Goal: Check status: Check status

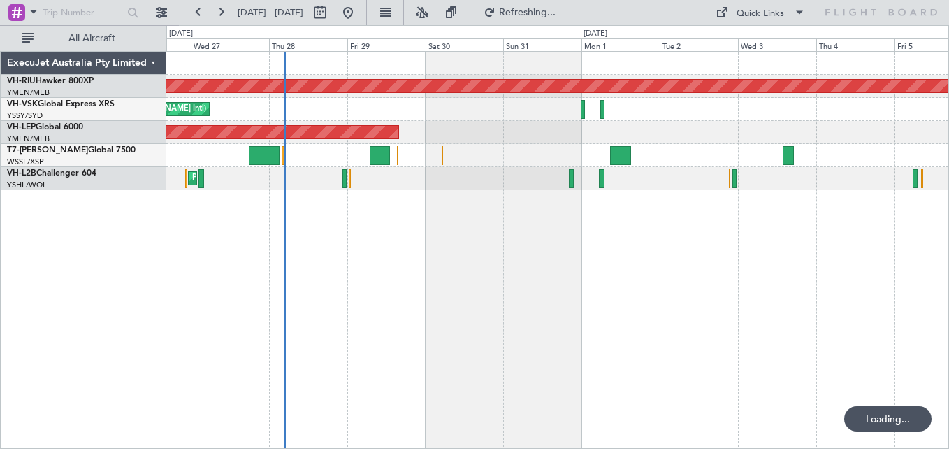
click at [486, 97] on div "Planned Maint [GEOGRAPHIC_DATA] ([GEOGRAPHIC_DATA]) Unplanned Maint Sydney ([PE…" at bounding box center [557, 121] width 782 height 138
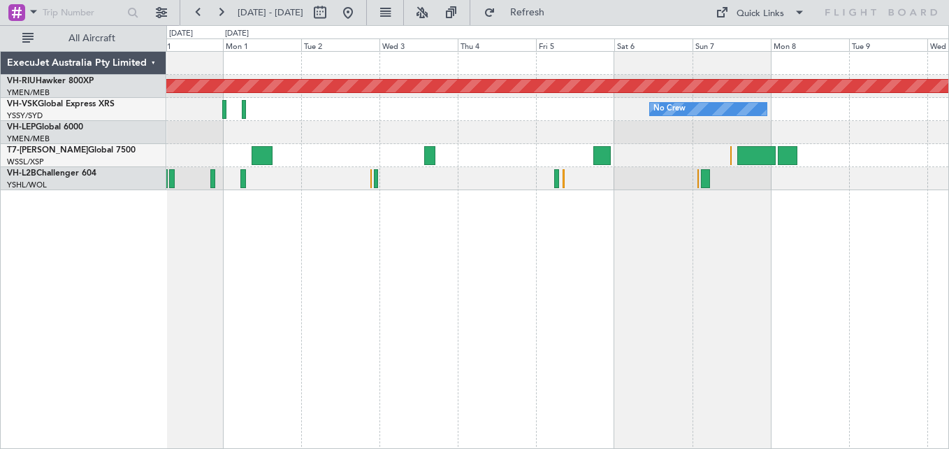
click at [450, 115] on div "No Crew" at bounding box center [557, 109] width 782 height 23
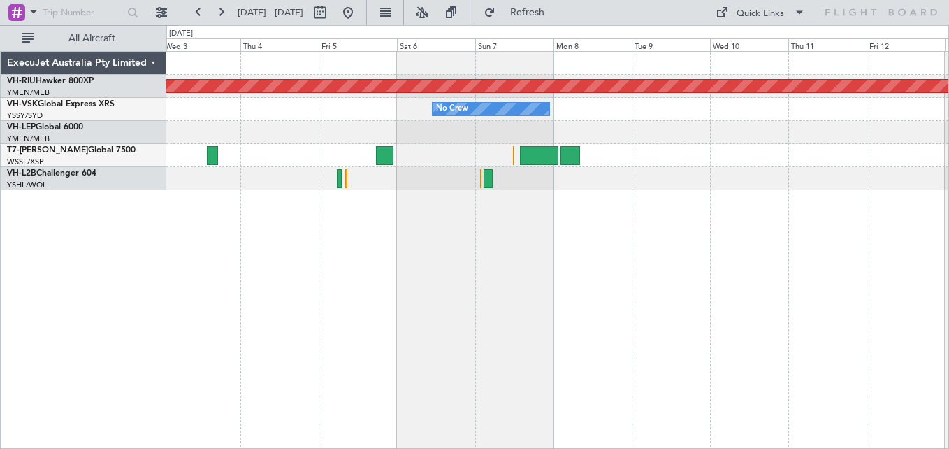
click at [648, 124] on div at bounding box center [557, 132] width 782 height 23
click at [702, 119] on div "Planned Maint [GEOGRAPHIC_DATA] ([GEOGRAPHIC_DATA]) No Crew" at bounding box center [557, 121] width 782 height 138
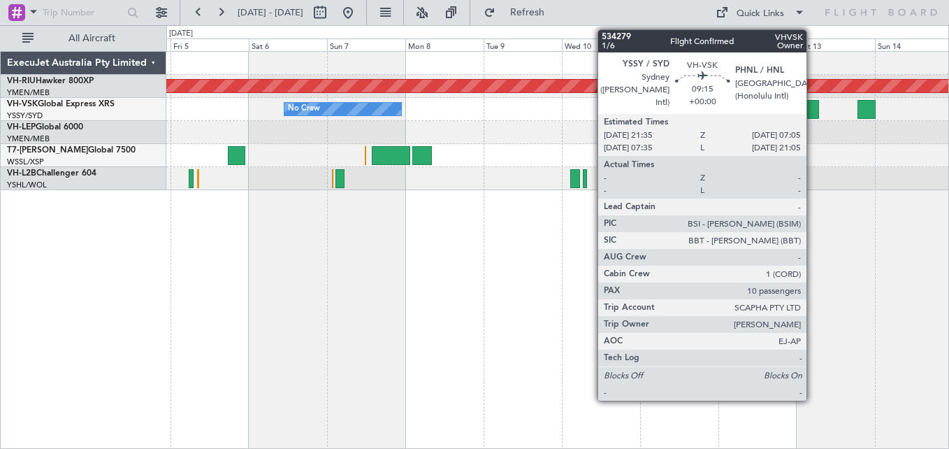
click at [813, 110] on div at bounding box center [803, 109] width 31 height 19
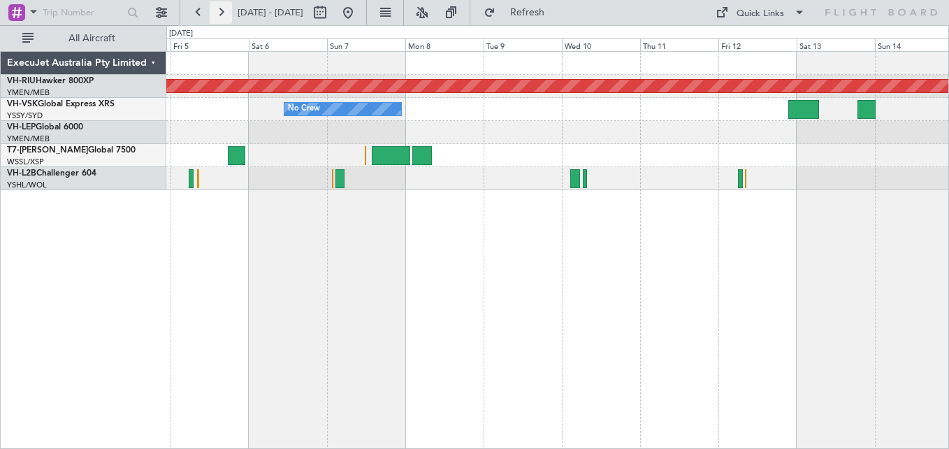
click at [226, 16] on button at bounding box center [221, 12] width 22 height 22
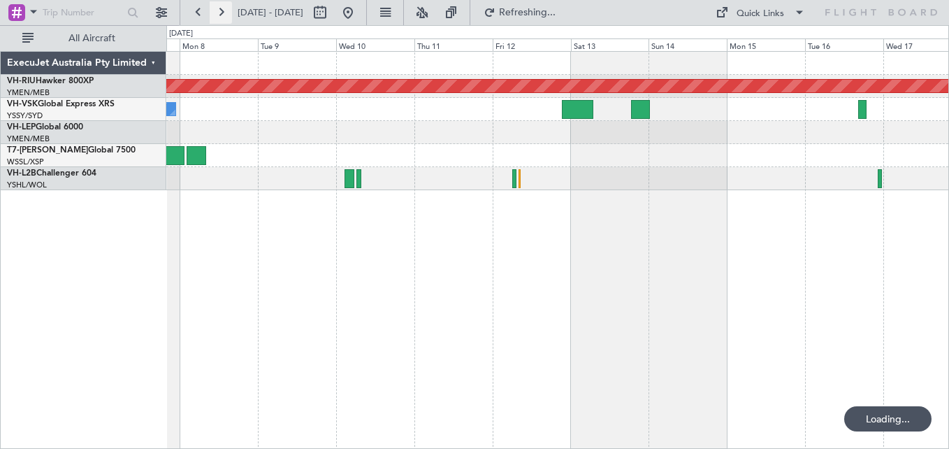
click at [226, 16] on button at bounding box center [221, 12] width 22 height 22
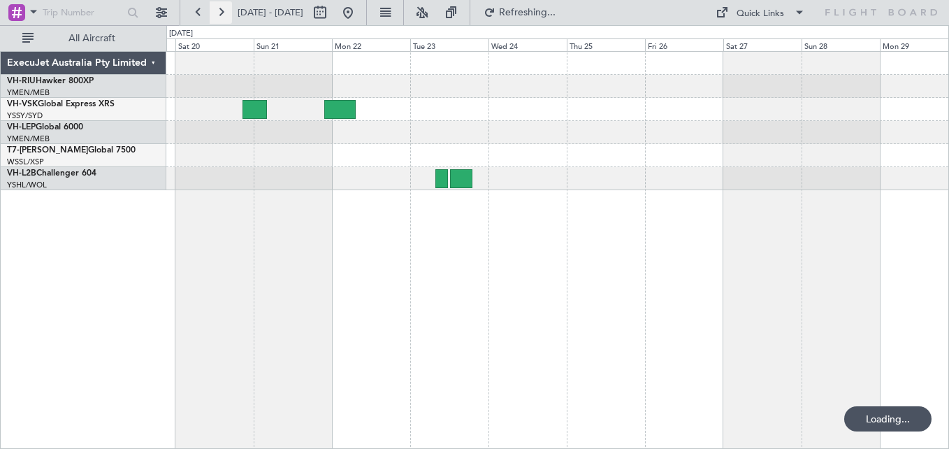
click at [226, 16] on button at bounding box center [221, 12] width 22 height 22
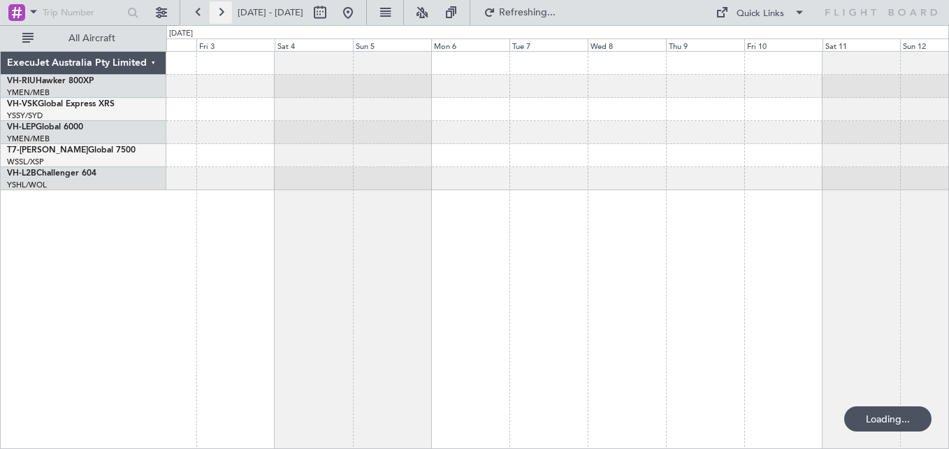
click at [226, 16] on button at bounding box center [221, 12] width 22 height 22
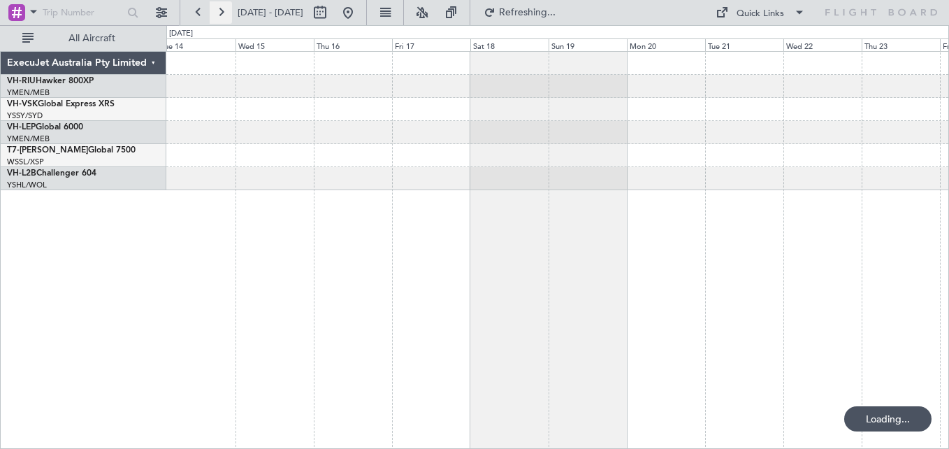
click at [226, 16] on button at bounding box center [221, 12] width 22 height 22
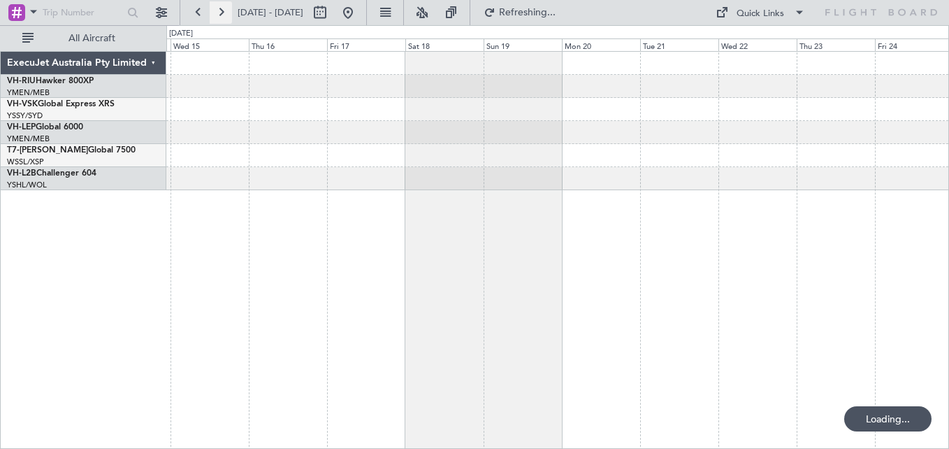
click at [226, 16] on button at bounding box center [221, 12] width 22 height 22
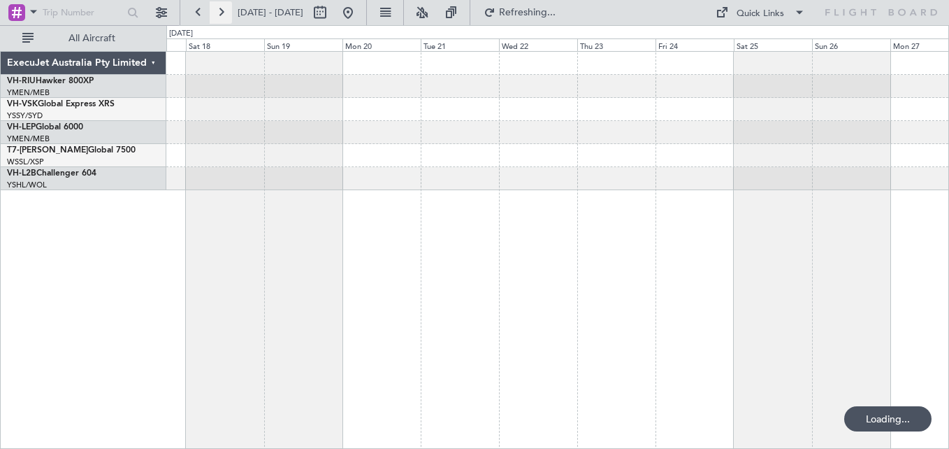
click at [226, 16] on button at bounding box center [221, 12] width 22 height 22
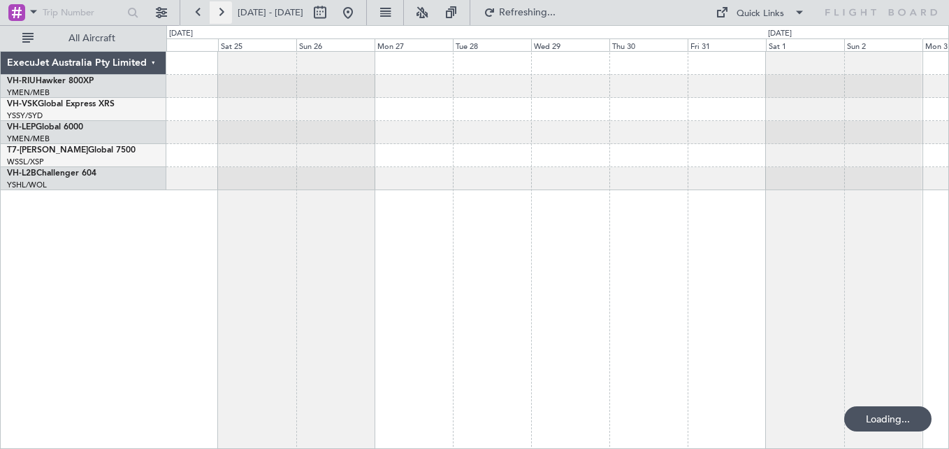
click at [226, 16] on button at bounding box center [221, 12] width 22 height 22
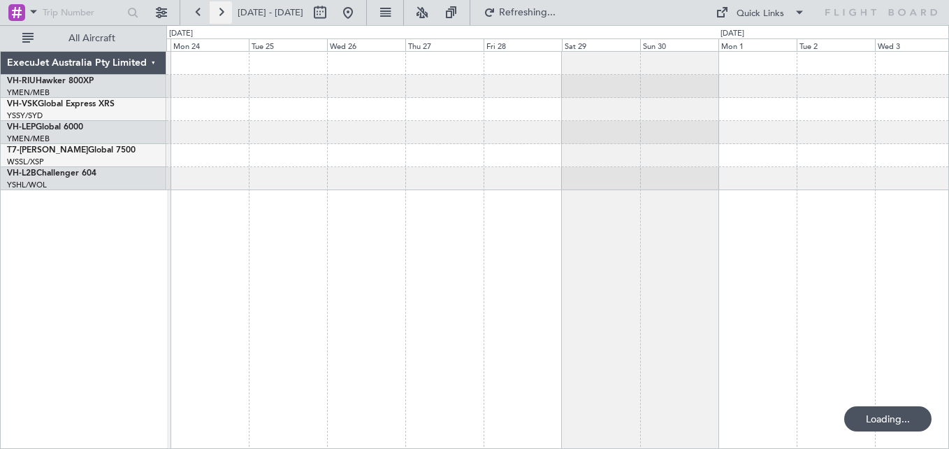
click at [226, 16] on button at bounding box center [221, 12] width 22 height 22
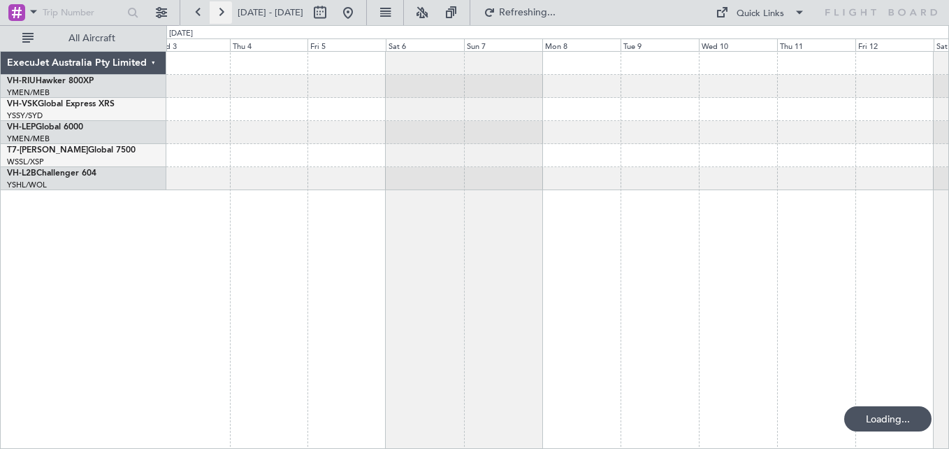
click at [226, 16] on button at bounding box center [221, 12] width 22 height 22
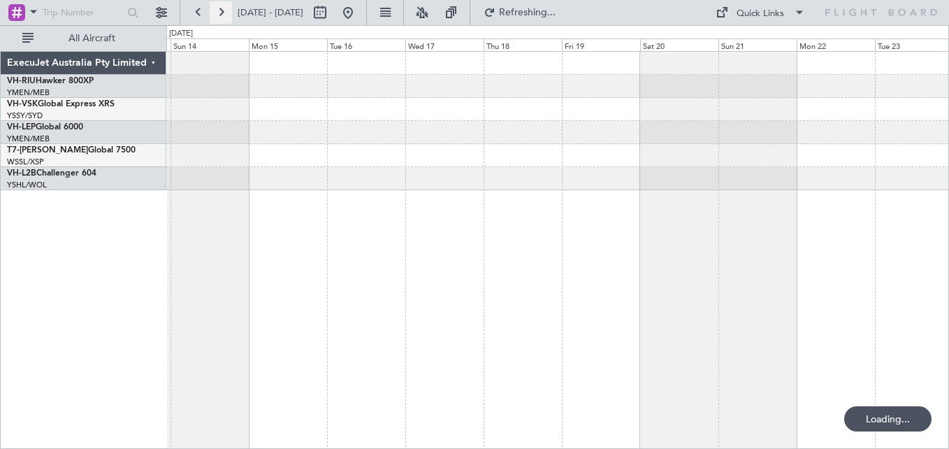
click at [226, 16] on button at bounding box center [221, 12] width 22 height 22
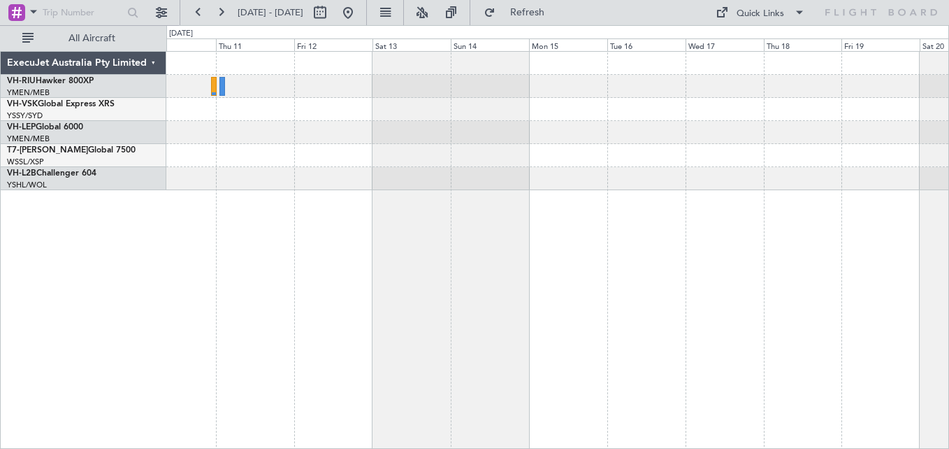
click at [727, 89] on div at bounding box center [557, 86] width 782 height 23
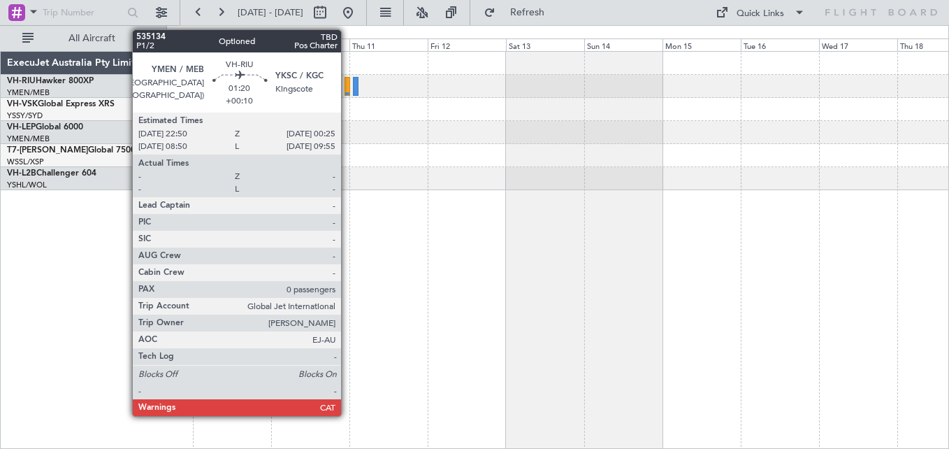
click at [347, 86] on div at bounding box center [347, 86] width 6 height 19
